Goal: Information Seeking & Learning: Compare options

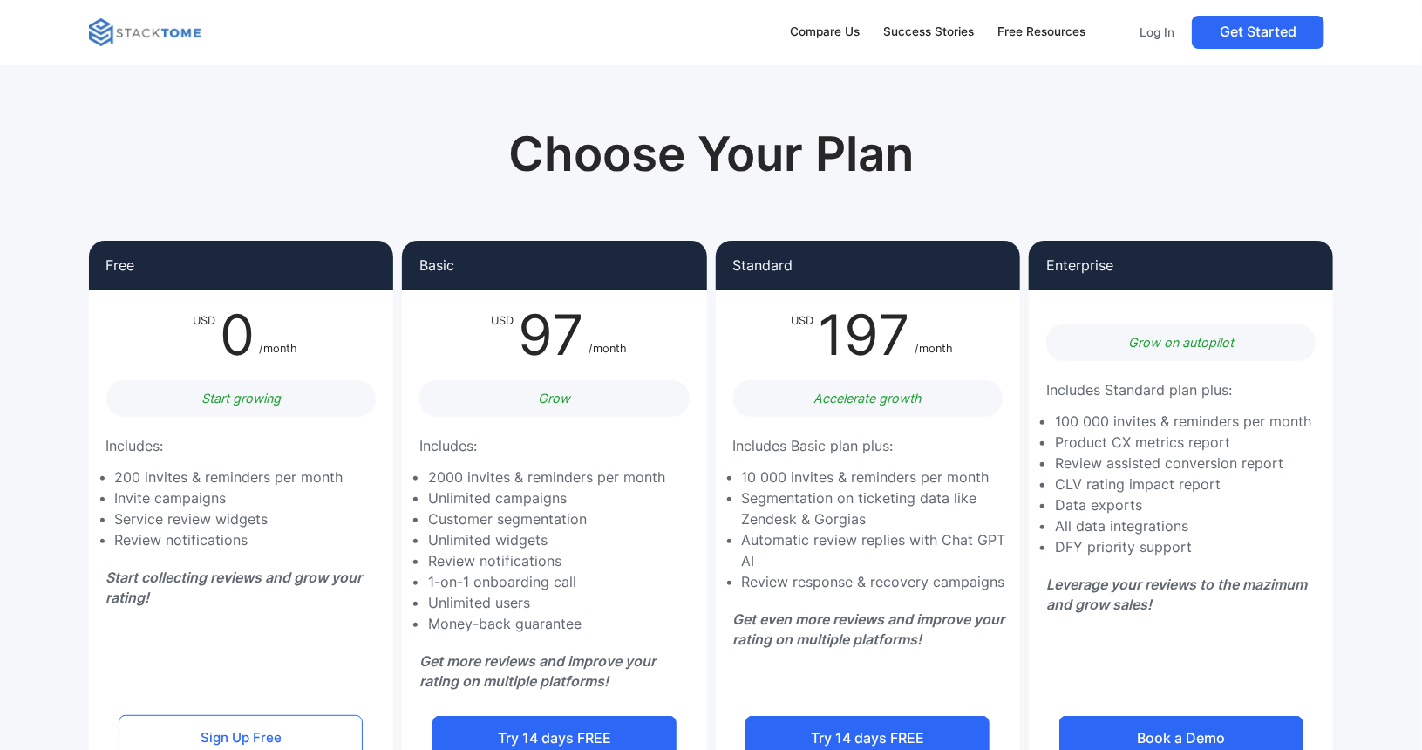
click at [112, 34] on img at bounding box center [145, 32] width 112 height 28
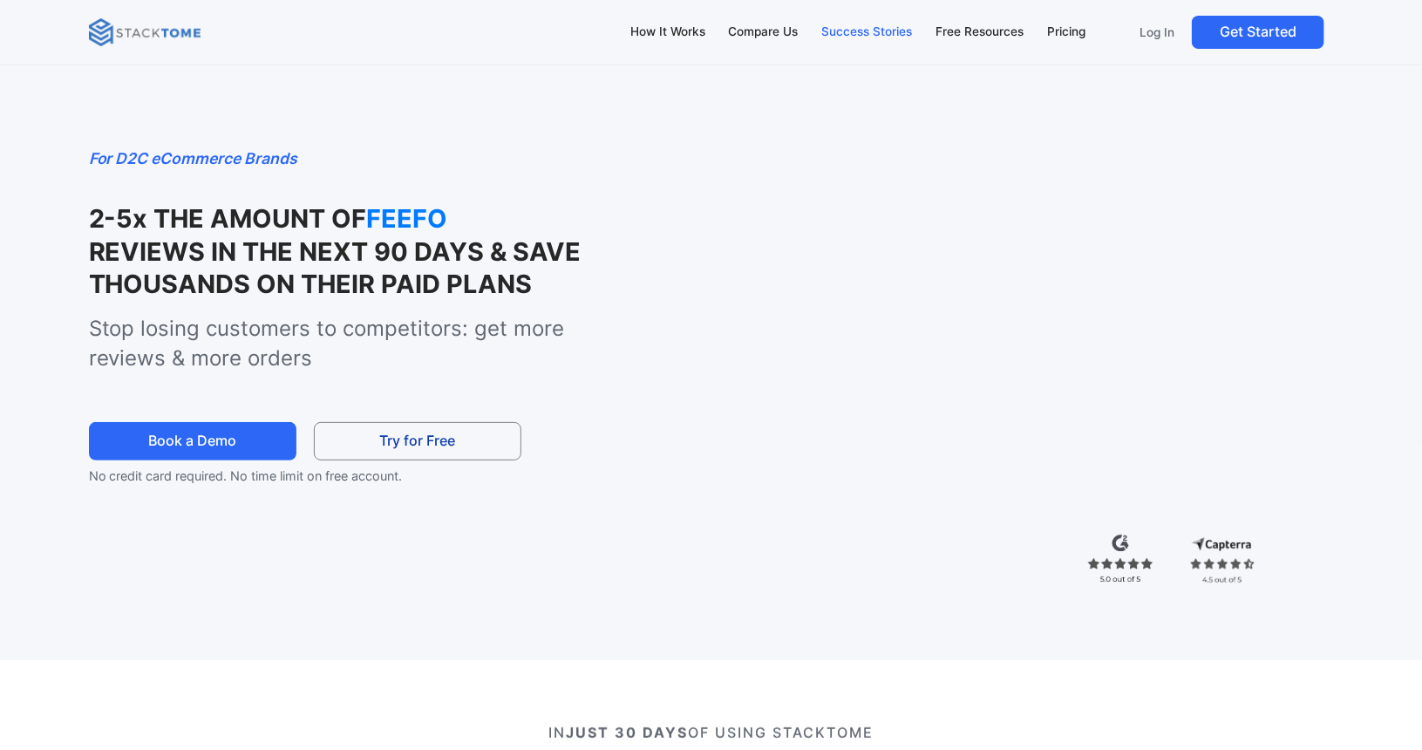
click at [858, 35] on div "Success Stories" at bounding box center [866, 32] width 91 height 19
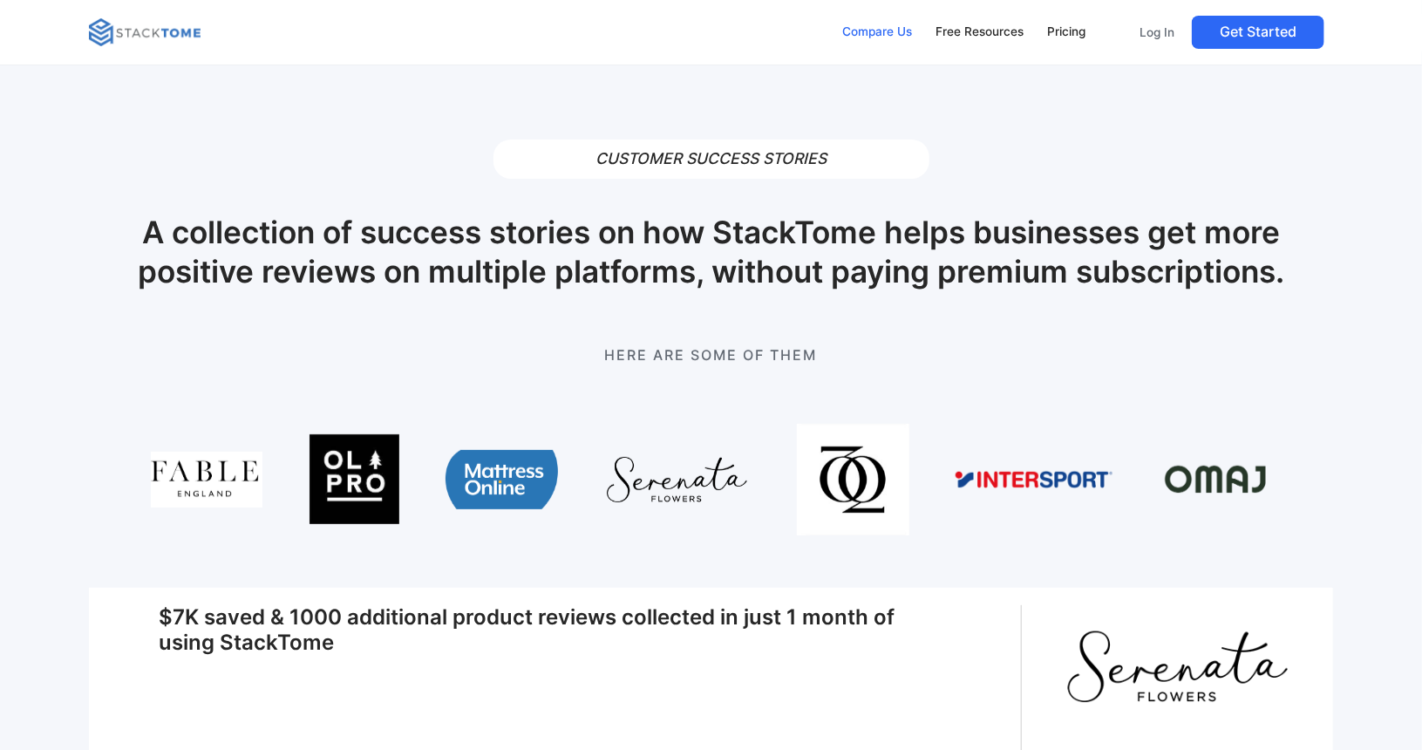
click at [856, 32] on div "Compare Us" at bounding box center [877, 32] width 70 height 19
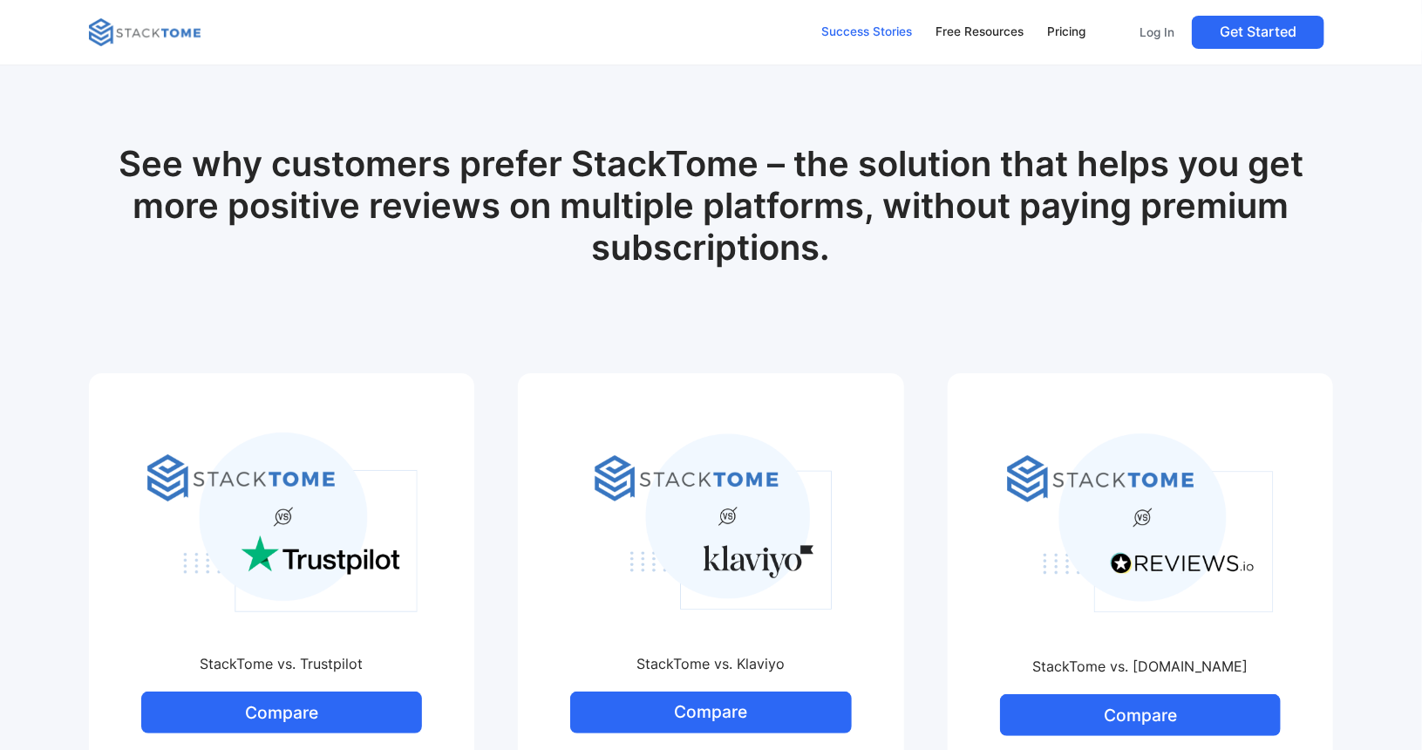
click at [874, 35] on div "Success Stories" at bounding box center [866, 32] width 91 height 19
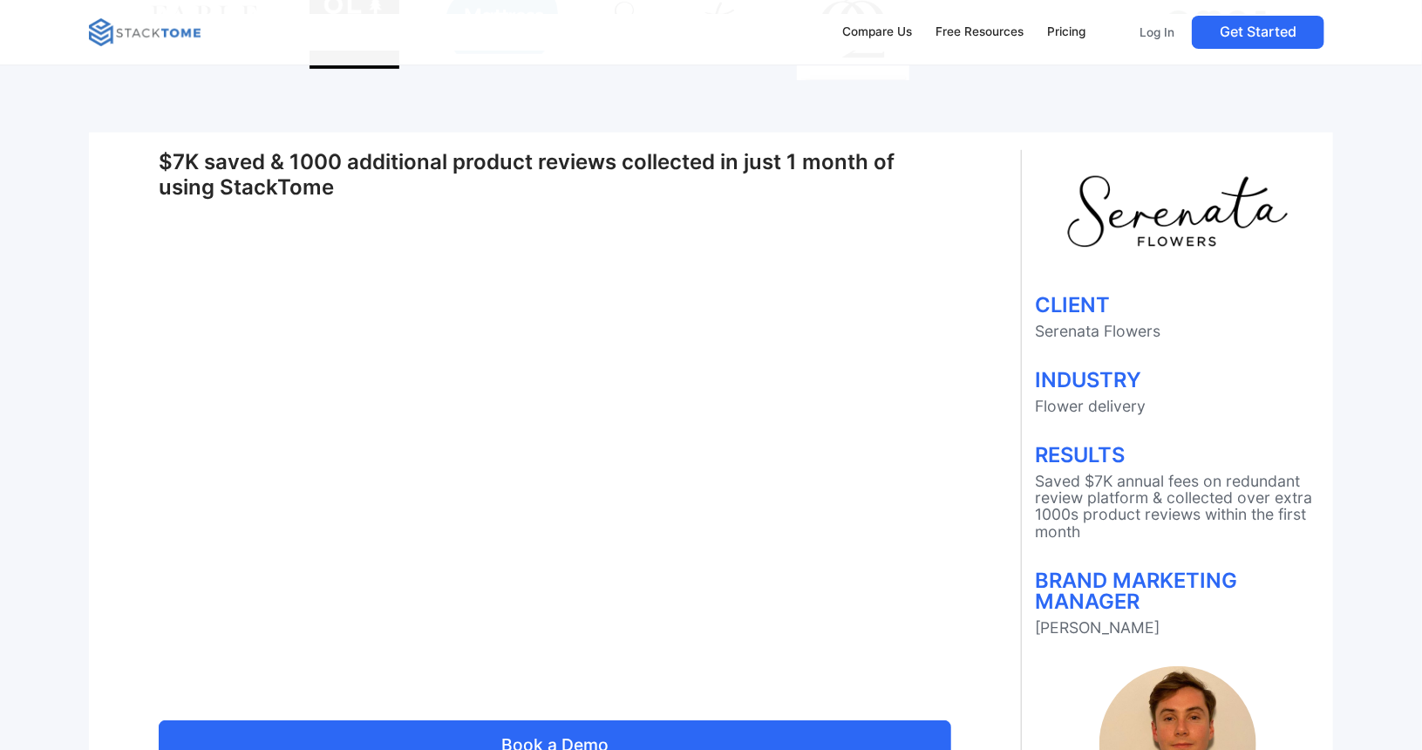
scroll to position [436, 0]
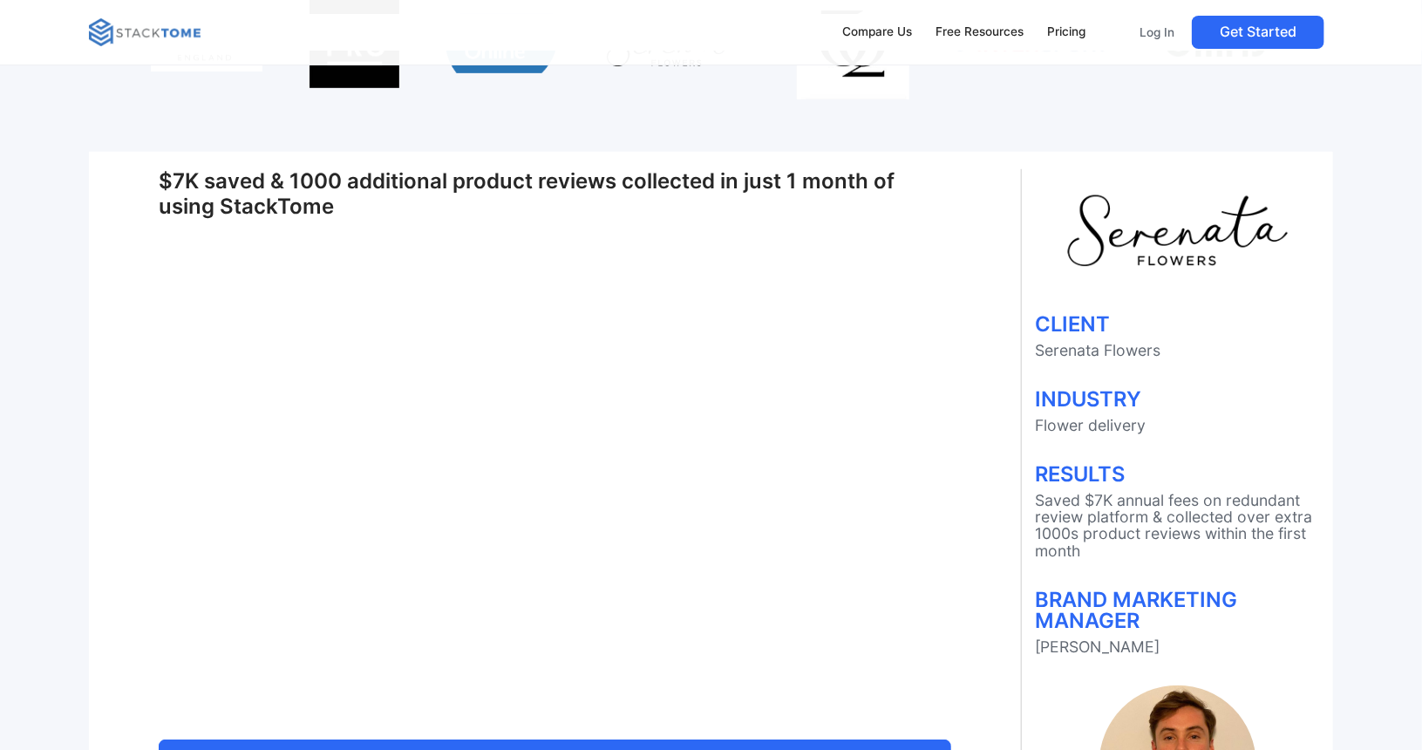
click at [973, 439] on div "$7K saved & 1000 additional product reviews collected in just 1 month of using …" at bounding box center [556, 525] width 934 height 712
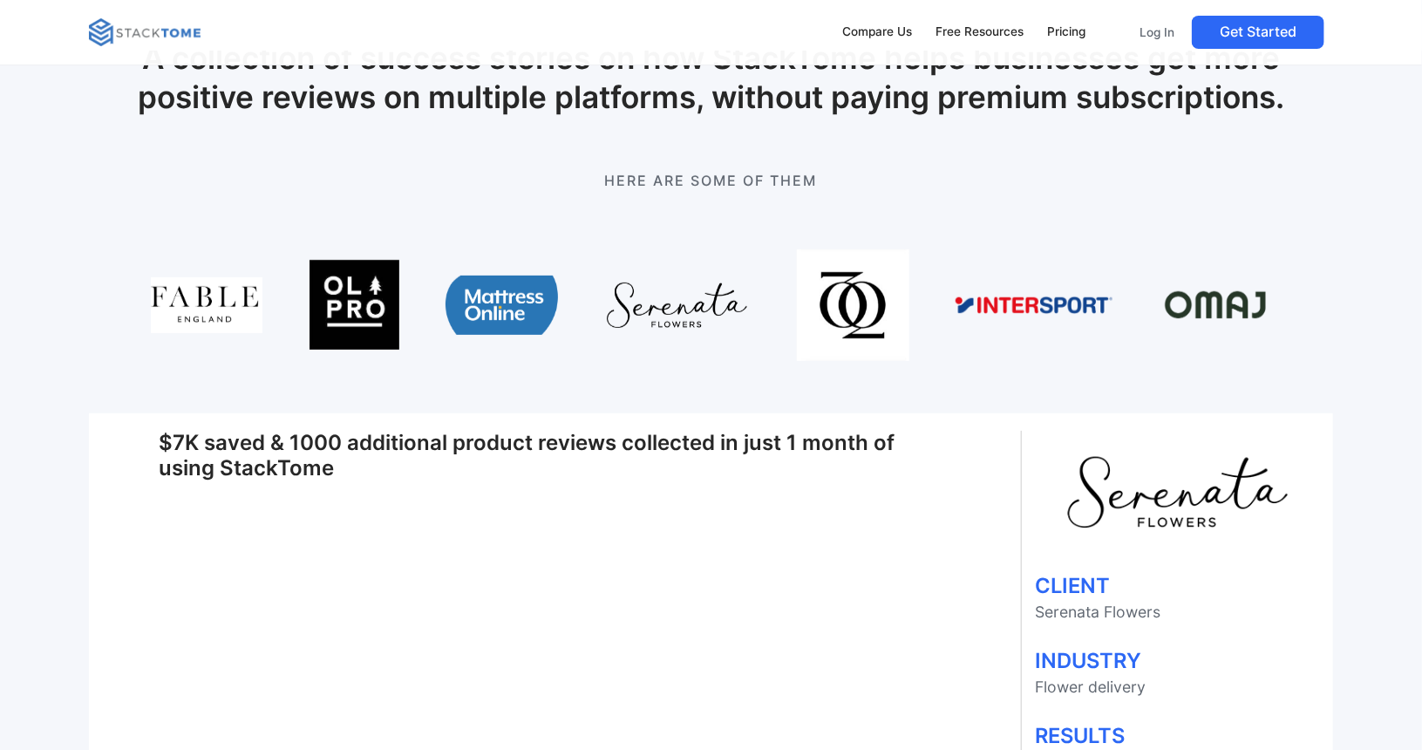
scroll to position [174, 0]
click at [971, 28] on div "Free Resources" at bounding box center [980, 32] width 88 height 19
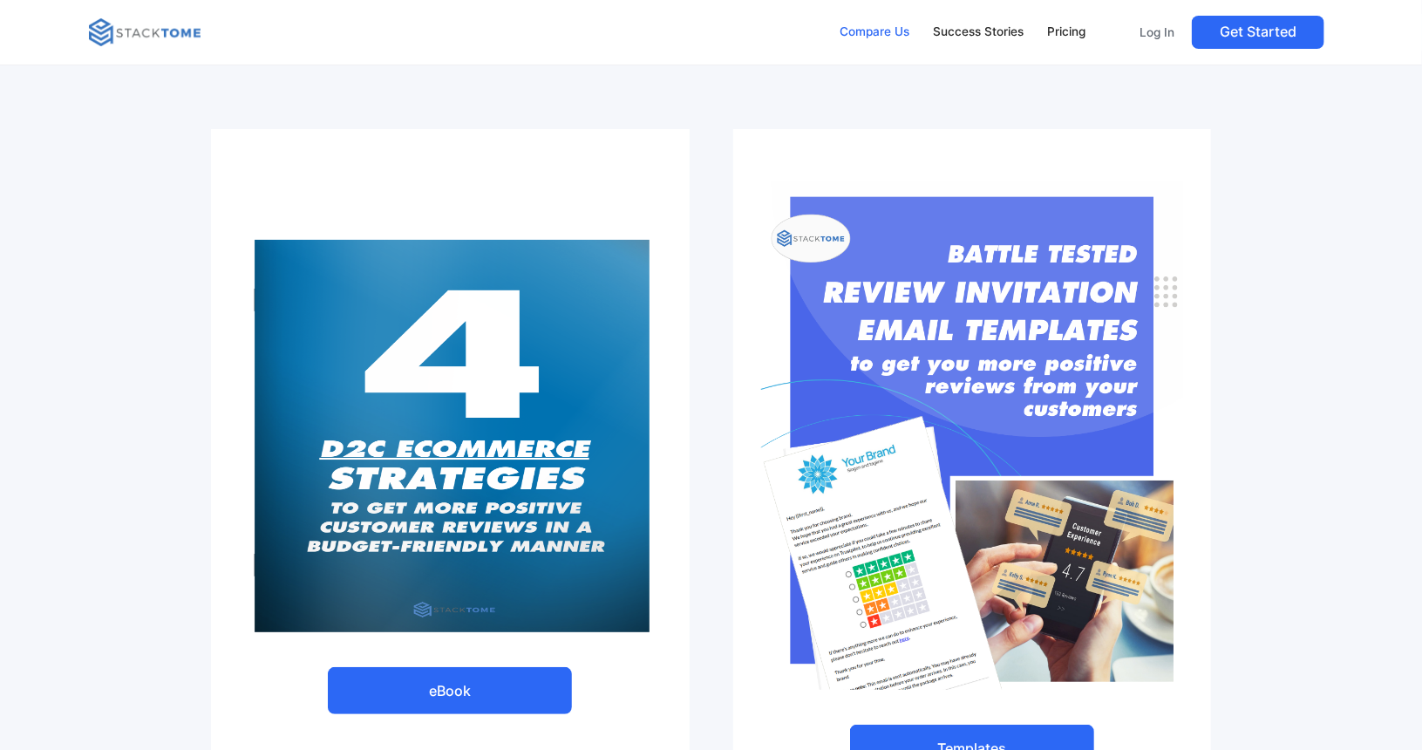
click at [875, 39] on div "Compare Us" at bounding box center [875, 32] width 70 height 19
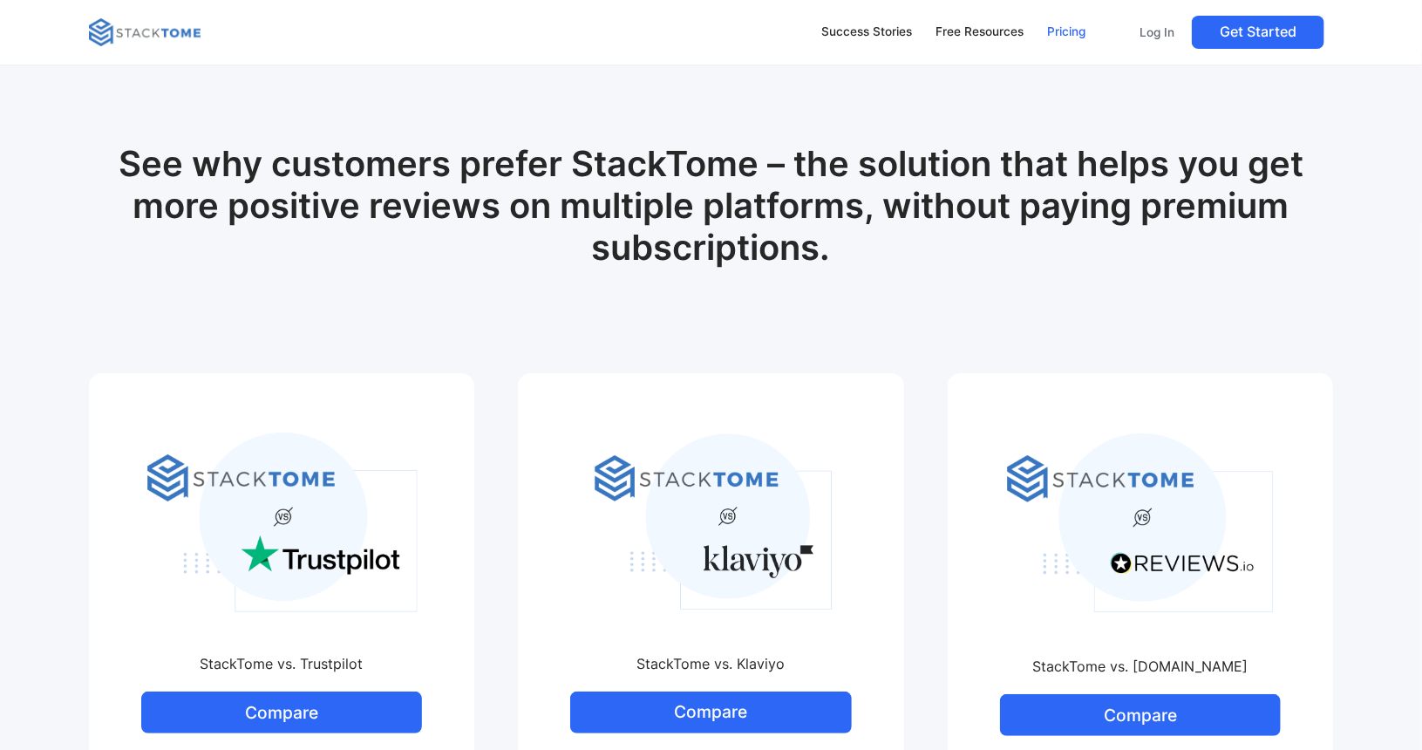
click at [1067, 36] on div "Pricing" at bounding box center [1066, 32] width 38 height 19
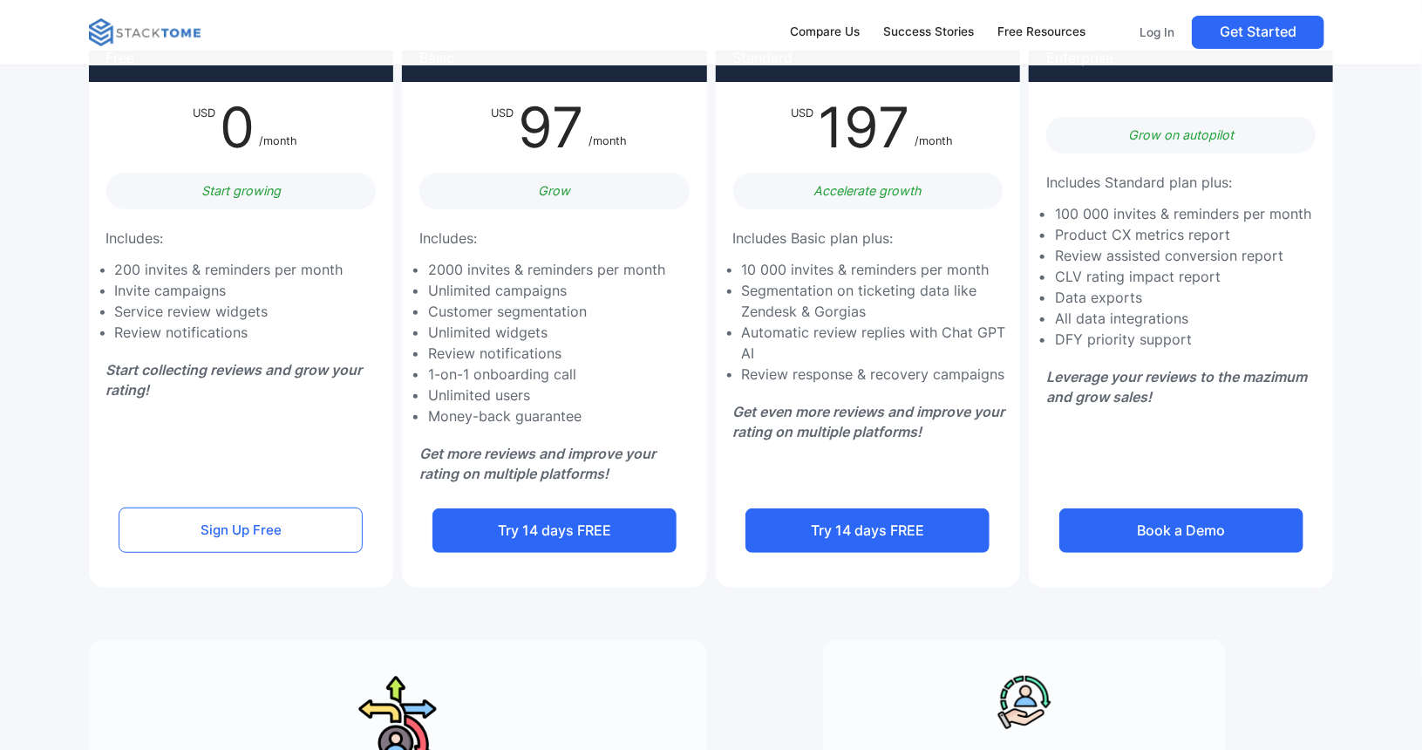
scroll to position [174, 0]
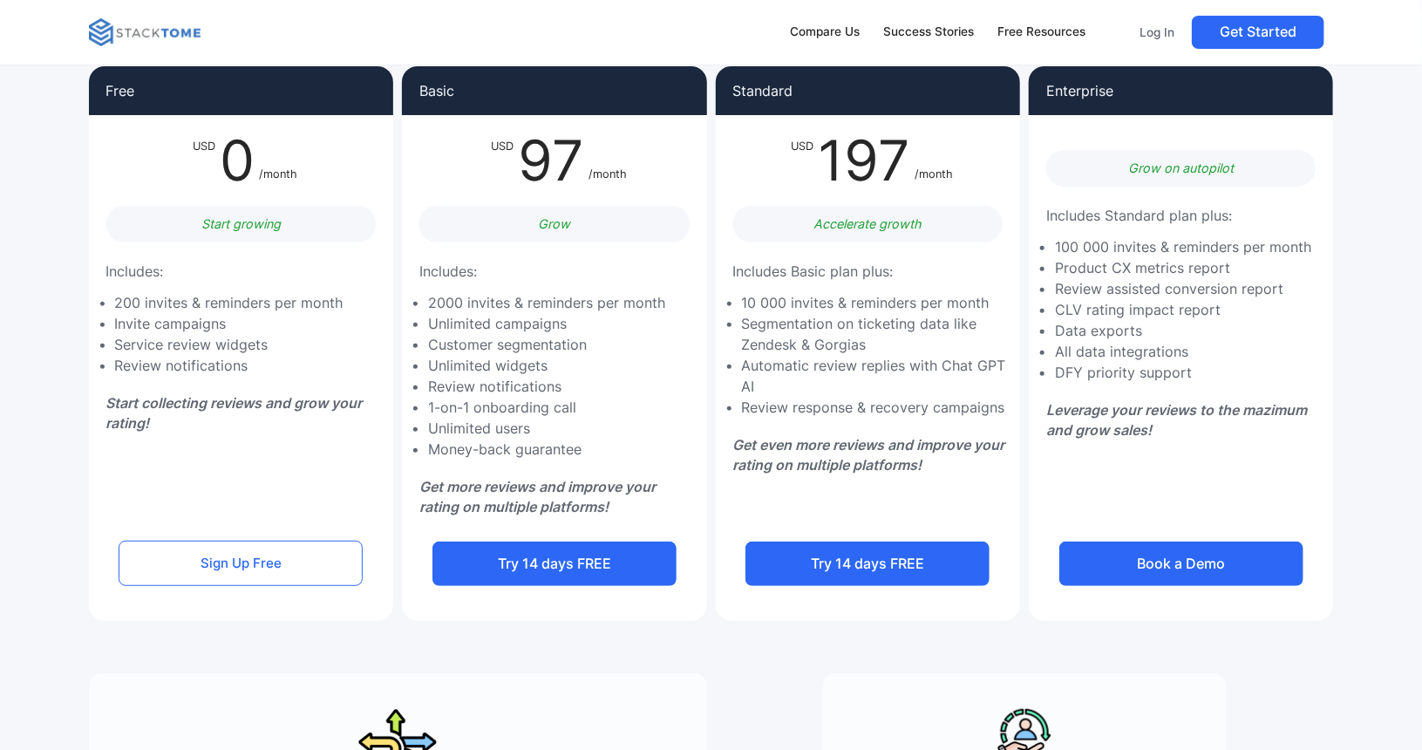
drag, startPoint x: 694, startPoint y: 271, endPoint x: 521, endPoint y: 317, distance: 179.4
click at [521, 317] on li "Unlimited campaigns" at bounding box center [546, 323] width 237 height 21
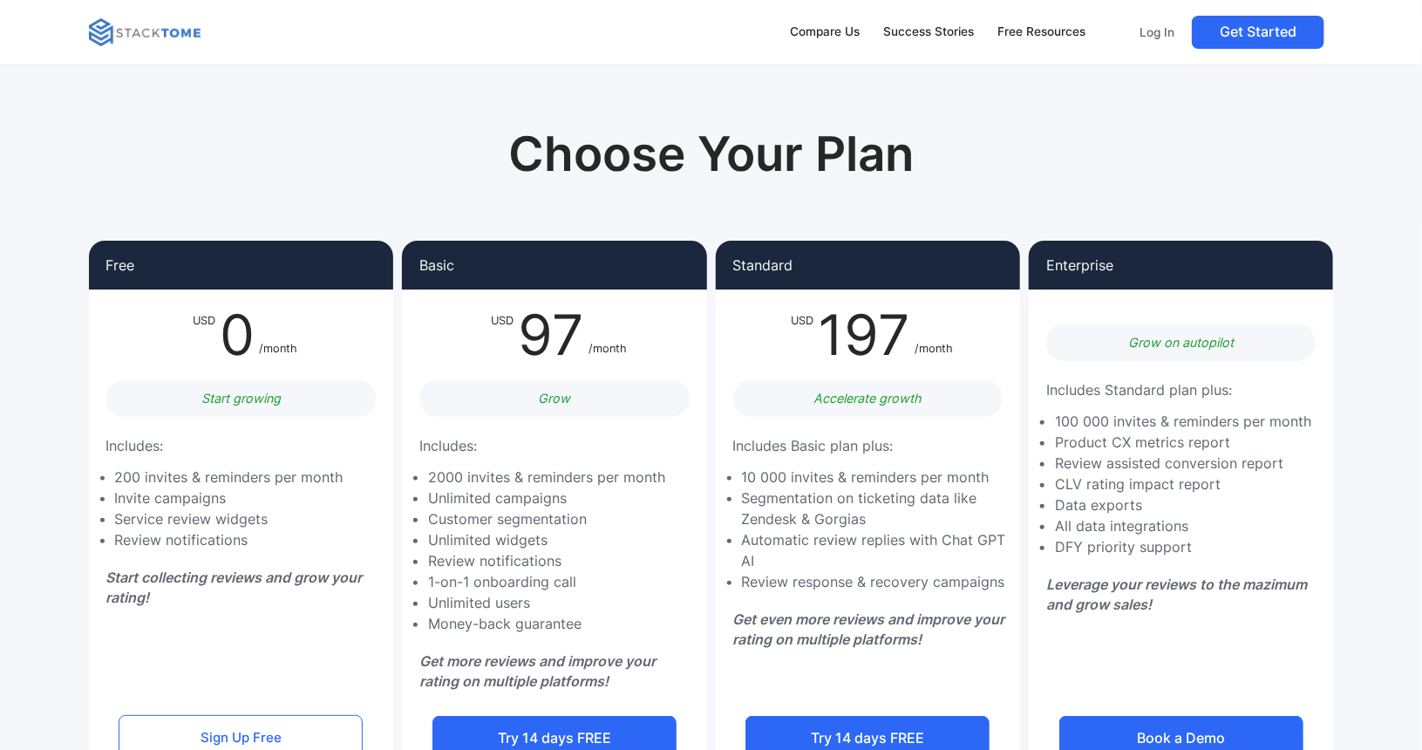
scroll to position [87, 0]
